Goal: Use online tool/utility: Utilize a website feature to perform a specific function

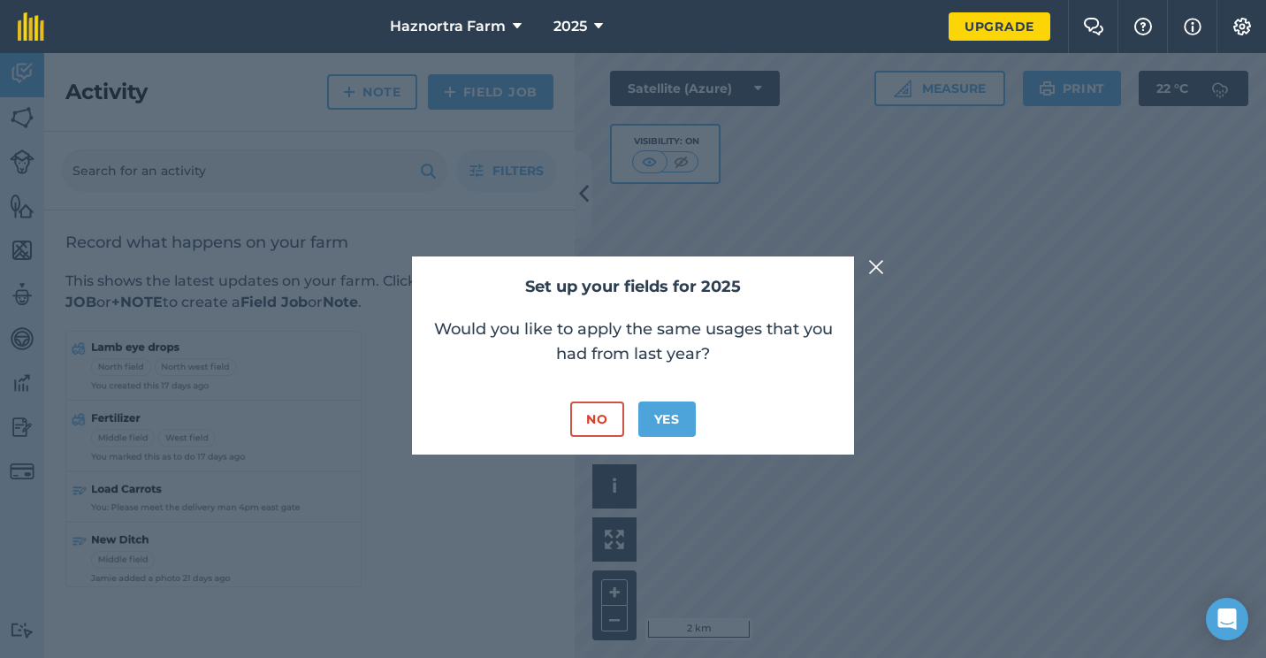
click at [873, 267] on img at bounding box center [876, 266] width 16 height 21
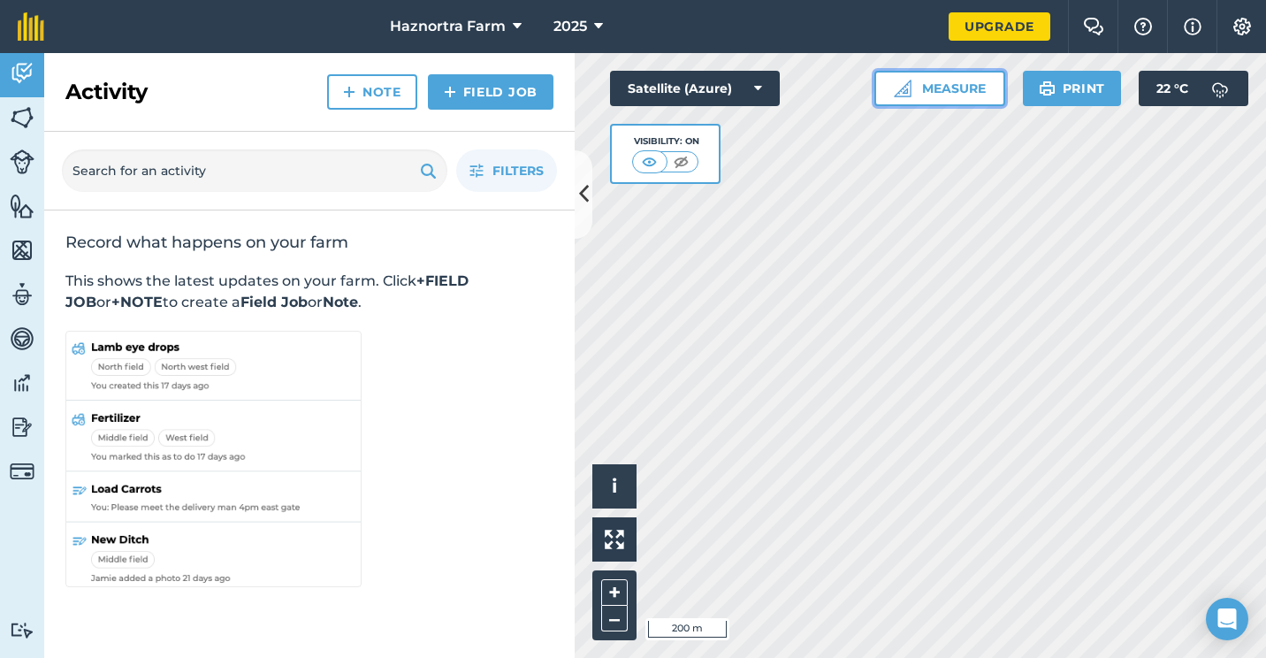
click at [928, 81] on button "Measure" at bounding box center [939, 88] width 131 height 35
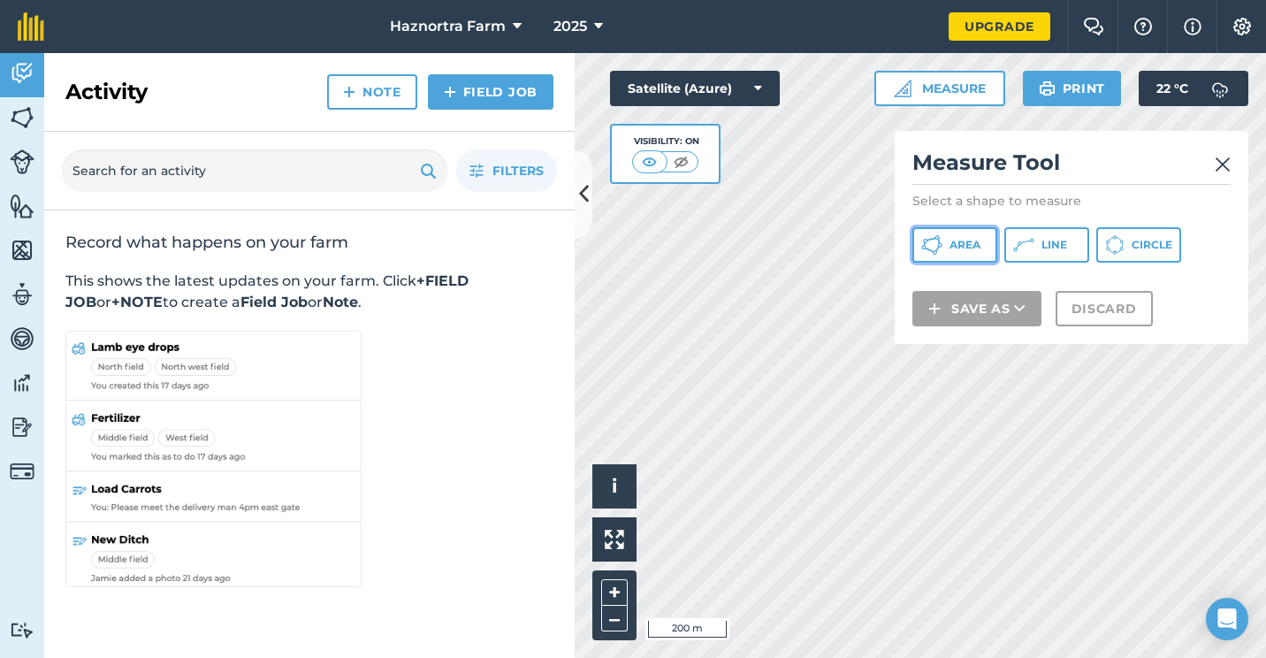
click at [974, 252] on button "Area" at bounding box center [954, 244] width 85 height 35
click at [1041, 342] on div "Click to start drawing i © 2025 TomTom, Microsoft 50 m + – Satellite (Azure) Vi…" at bounding box center [920, 355] width 691 height 605
click at [511, 657] on html "Haznortra Farm 2025 Upgrade Farm Chat Help Info Settings Map printing is not av…" at bounding box center [633, 329] width 1266 height 658
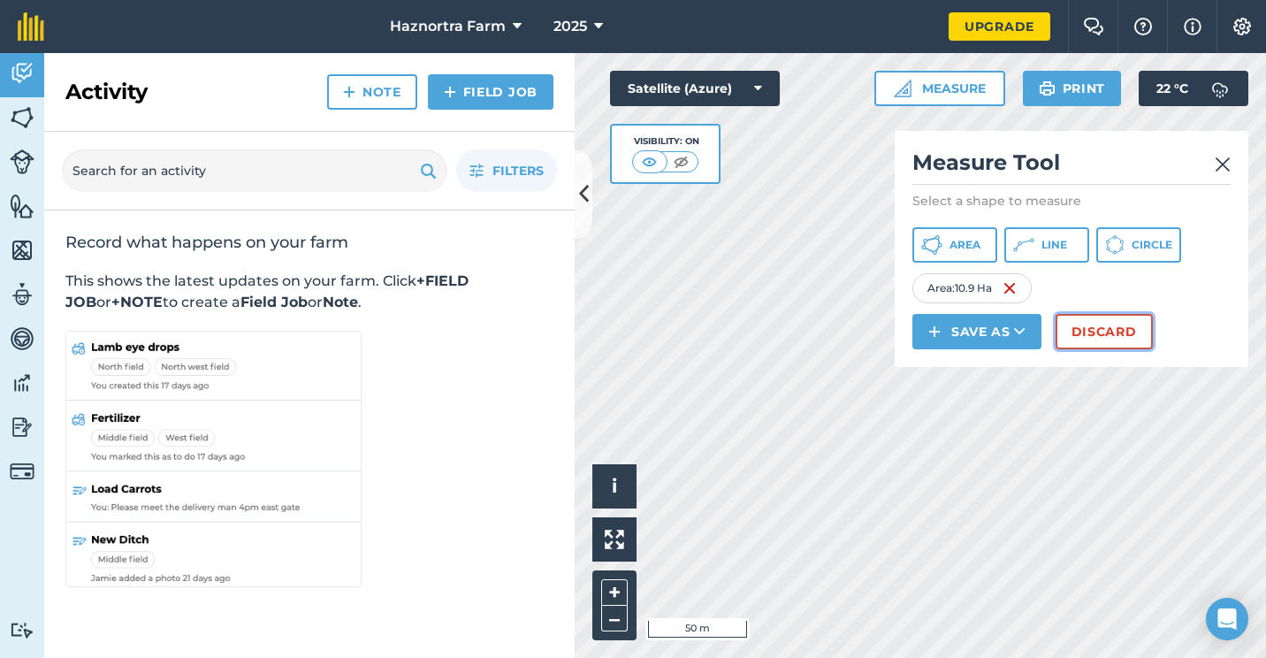
click at [1108, 331] on button "Discard" at bounding box center [1103, 331] width 97 height 35
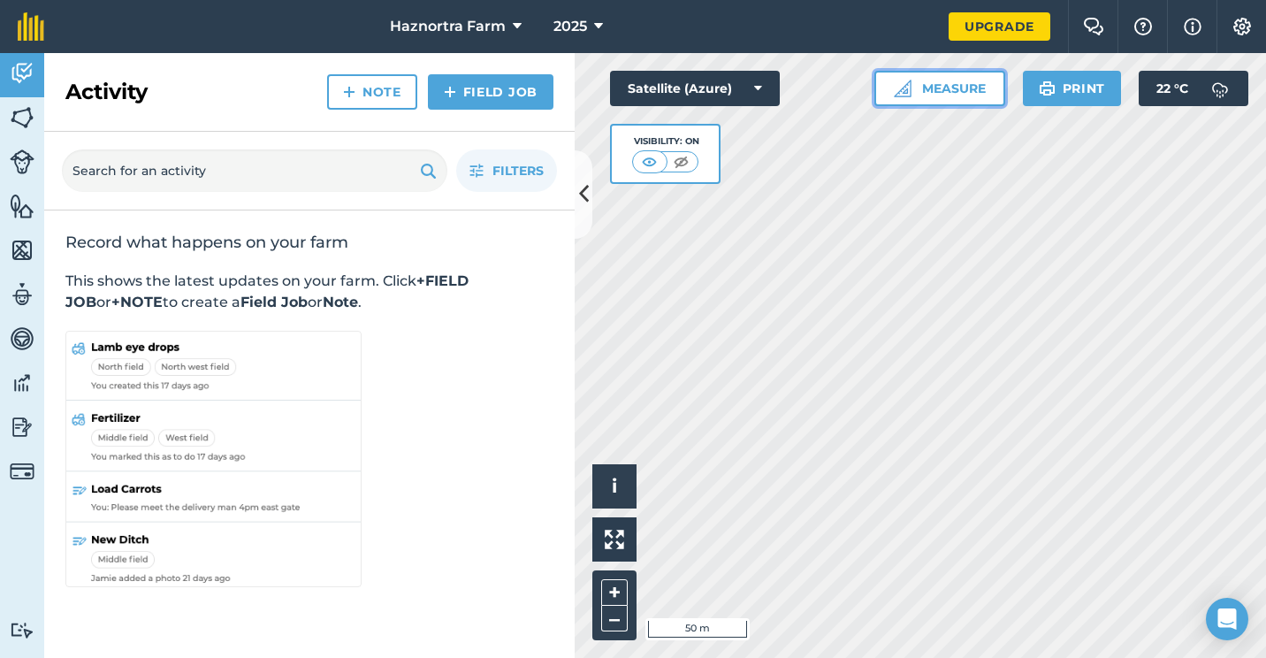
click at [944, 81] on button "Measure" at bounding box center [939, 88] width 131 height 35
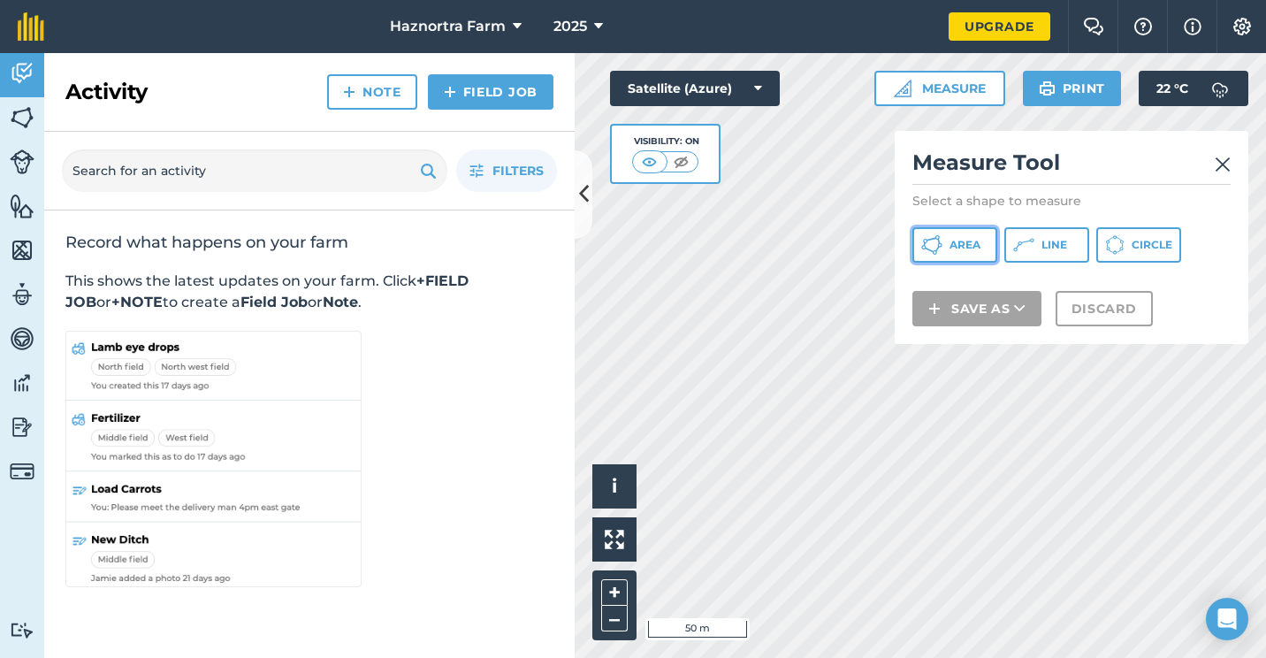
click at [948, 242] on button "Area" at bounding box center [954, 244] width 85 height 35
click at [638, 540] on div "Click to start drawing i © 2025 TomTom, Microsoft 50 m + – Satellite (Azure) Vi…" at bounding box center [920, 355] width 691 height 605
click at [1223, 161] on img at bounding box center [1223, 164] width 16 height 21
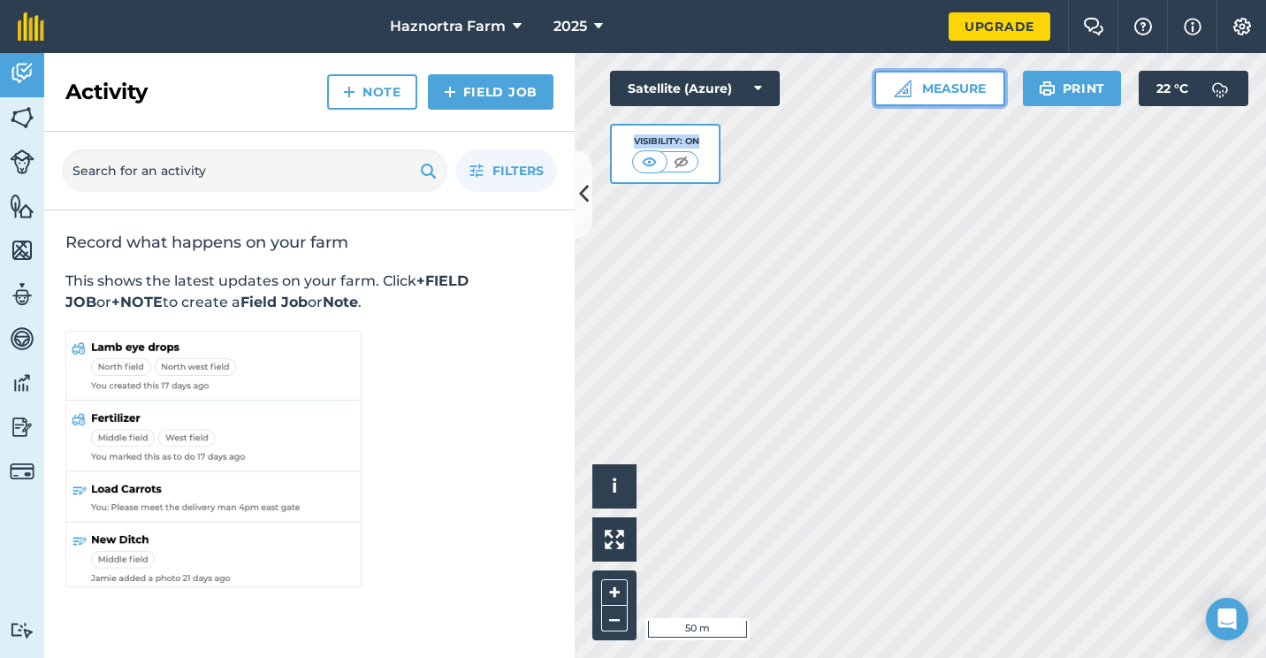
click at [948, 88] on button "Measure" at bounding box center [939, 88] width 131 height 35
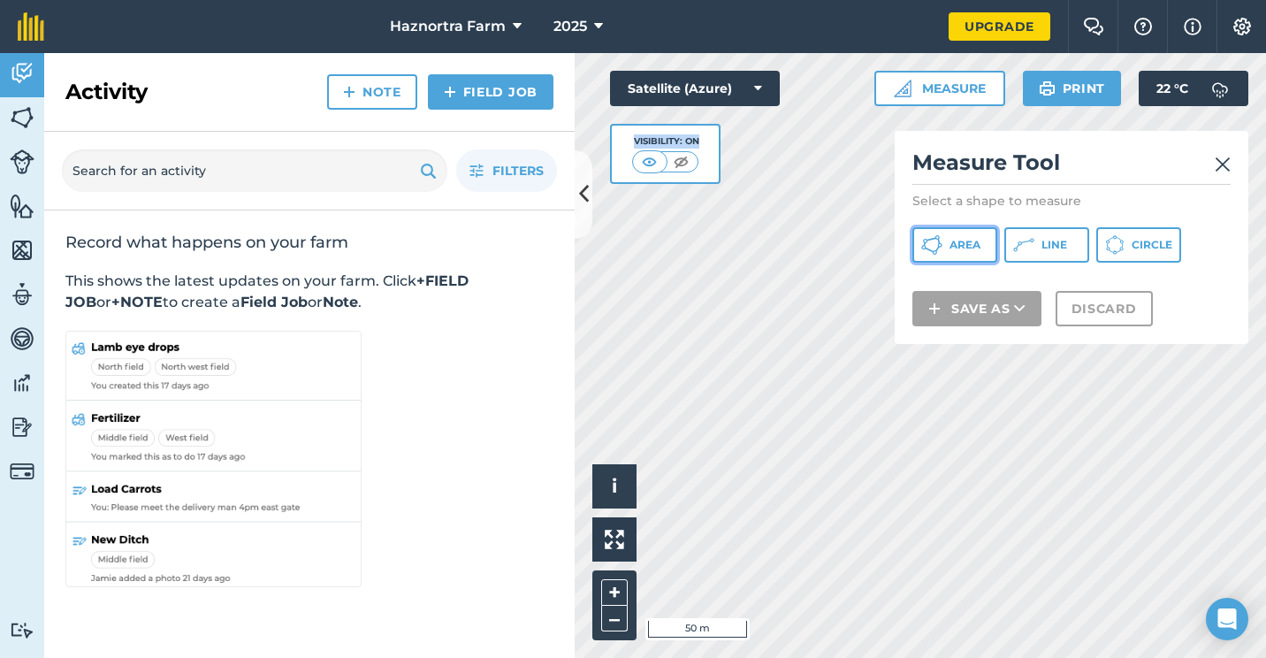
drag, startPoint x: 943, startPoint y: 243, endPoint x: 927, endPoint y: 243, distance: 15.9
click at [944, 243] on button "Area" at bounding box center [954, 244] width 85 height 35
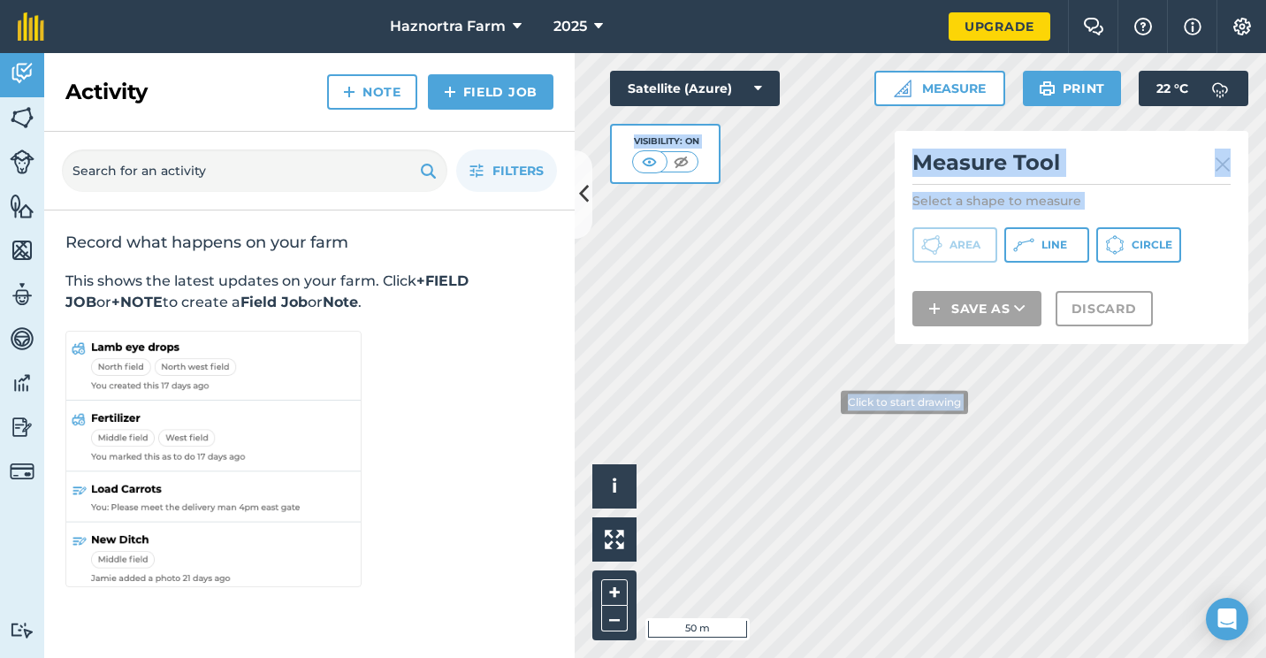
click at [831, 391] on div "Click to start drawing i © 2025 TomTom, Microsoft 50 m + – Satellite (Azure) Vi…" at bounding box center [920, 355] width 691 height 605
